Goal: Find specific page/section: Find specific page/section

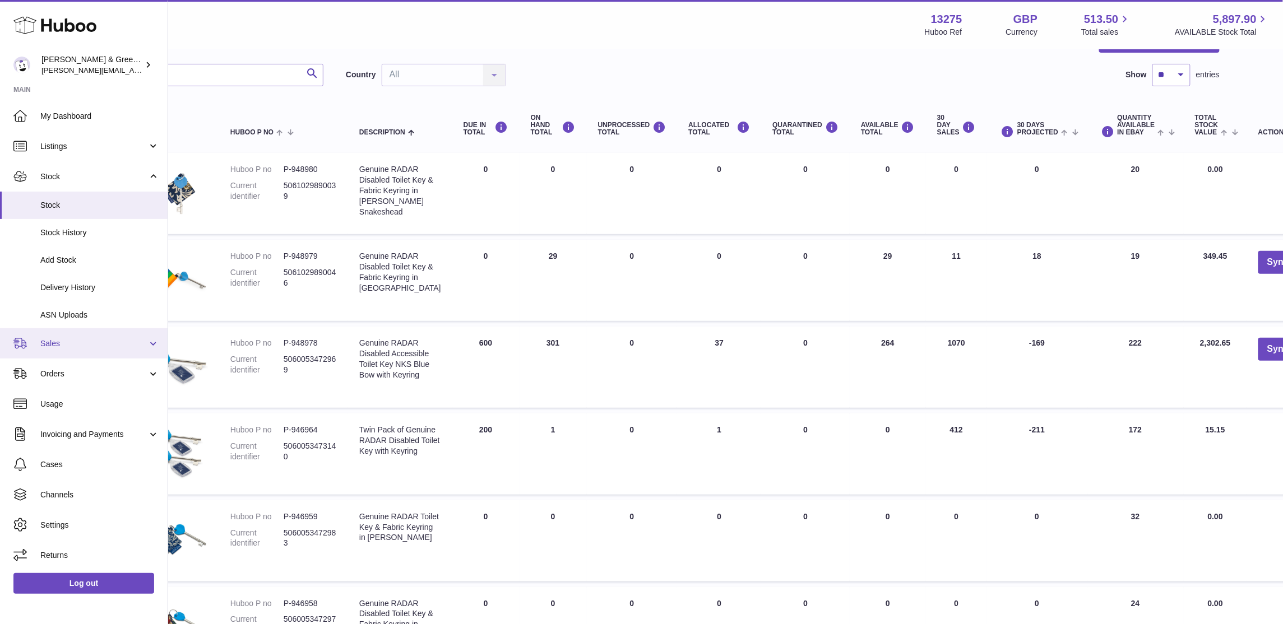
click at [73, 353] on link "Sales" at bounding box center [84, 343] width 168 height 30
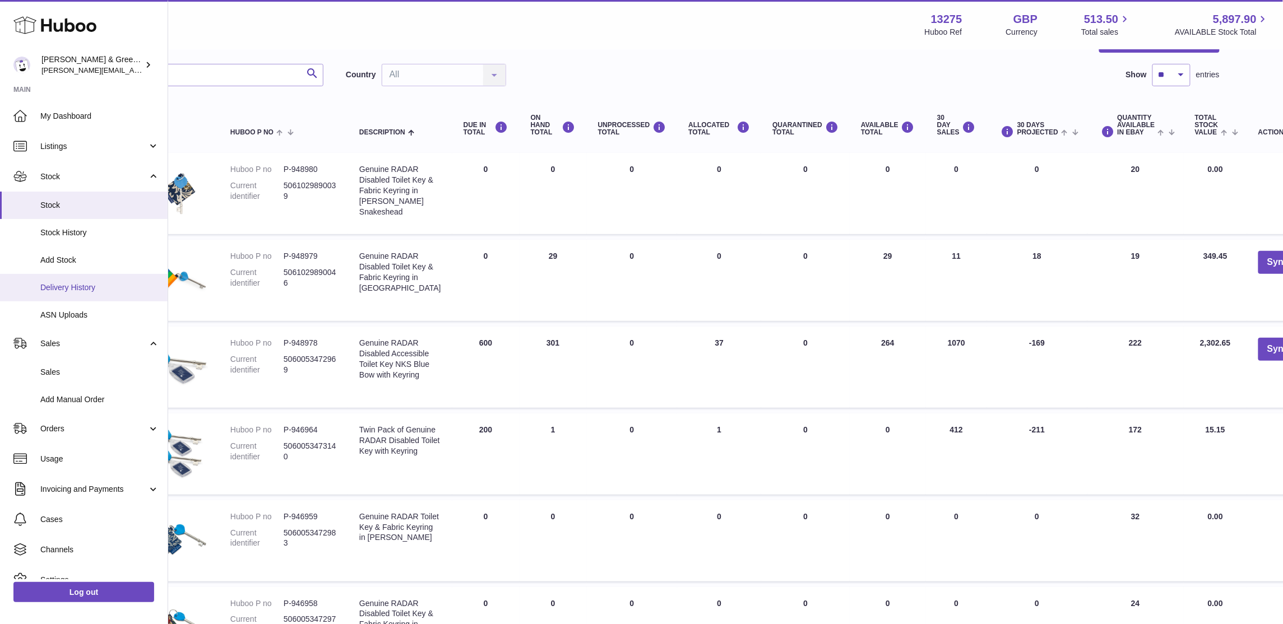
click at [121, 284] on span "Delivery History" at bounding box center [99, 287] width 119 height 11
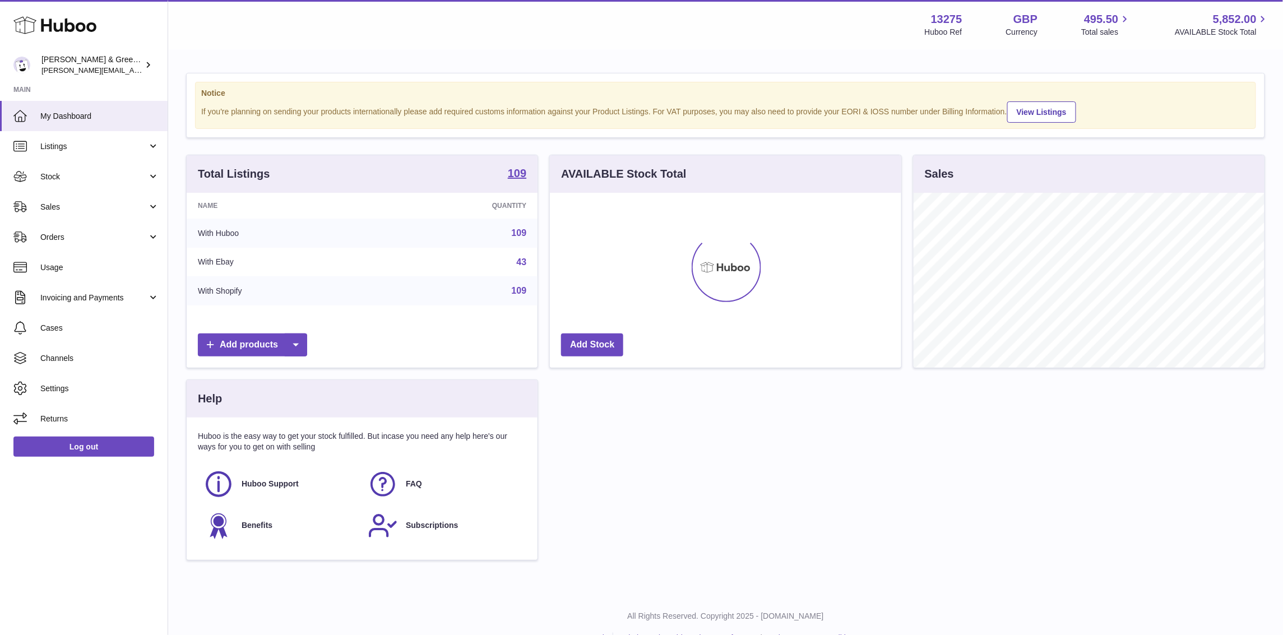
scroll to position [174, 351]
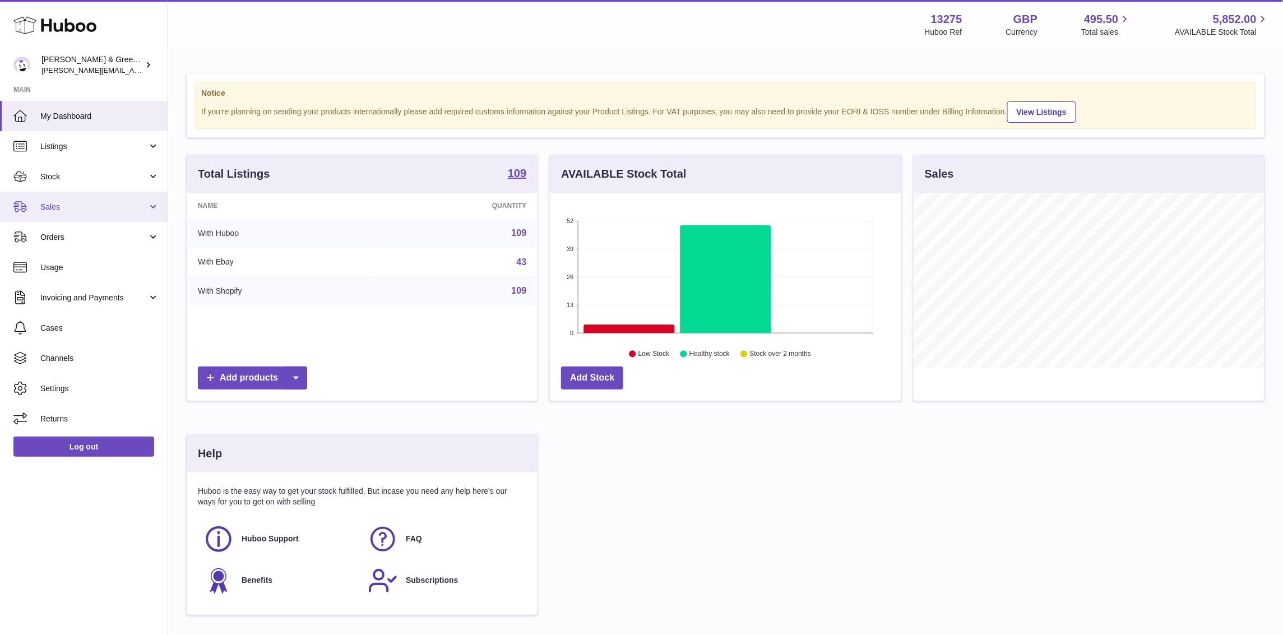
click at [142, 206] on span "Sales" at bounding box center [93, 207] width 107 height 11
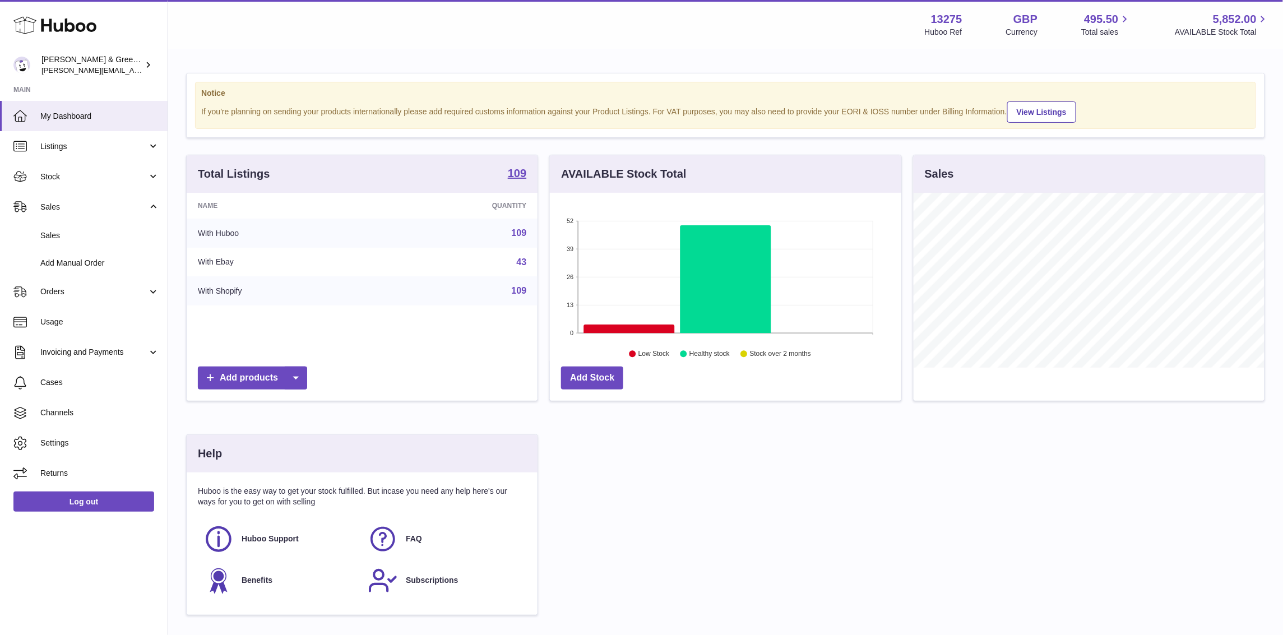
click at [748, 518] on div "Total Listings 109 Name Quantity With Huboo 109 With Ebay 43 With Shopify 109 A…" at bounding box center [725, 390] width 1090 height 471
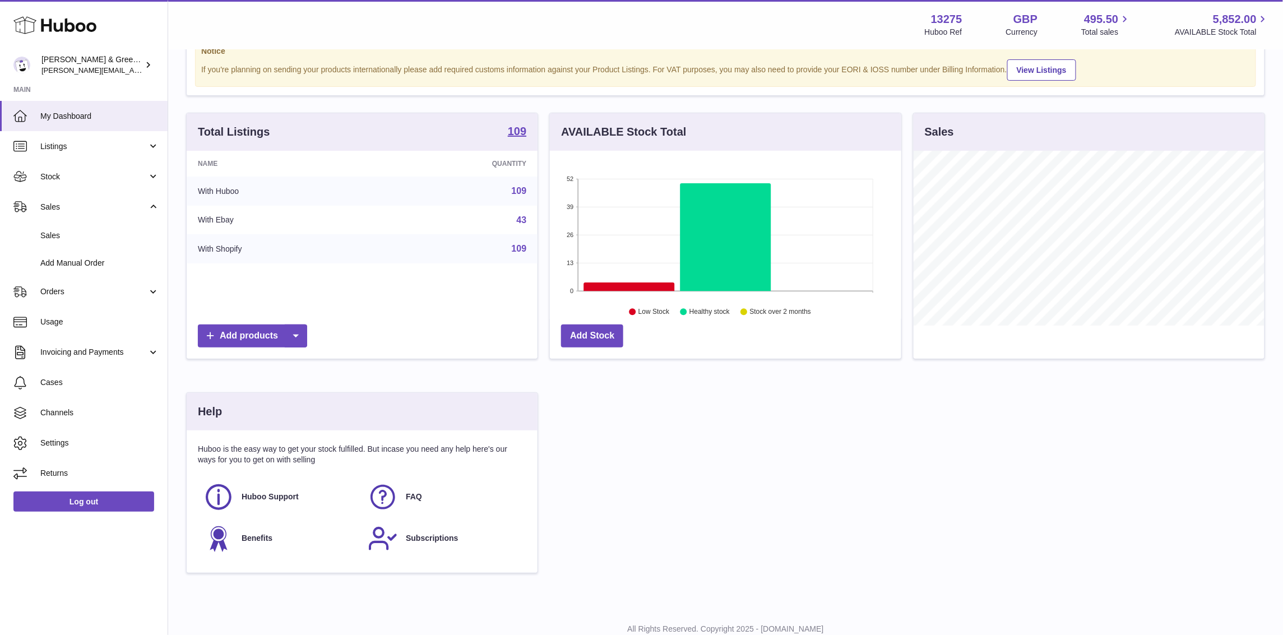
scroll to position [80, 0]
